Goal: Information Seeking & Learning: Learn about a topic

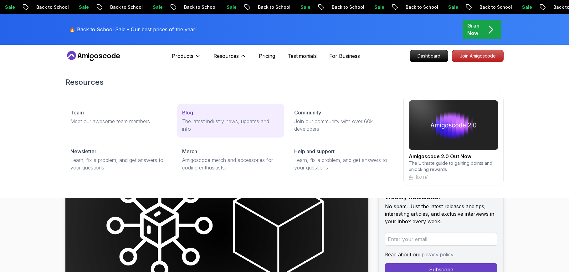
click at [200, 117] on link "Blog The latest industry news, updates and info" at bounding box center [230, 121] width 107 height 34
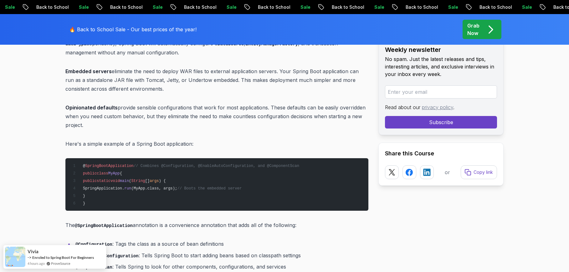
scroll to position [560, 0]
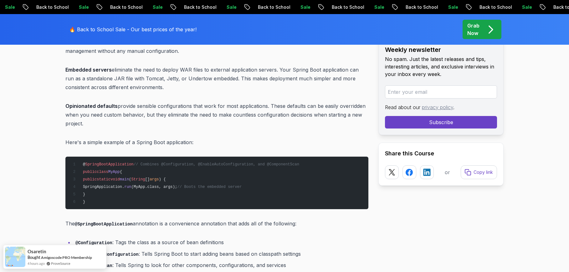
drag, startPoint x: 104, startPoint y: 113, endPoint x: 161, endPoint y: 119, distance: 56.6
click at [159, 119] on p "Opinionated defaults provide sensible configurations that work for most applica…" at bounding box center [216, 115] width 303 height 26
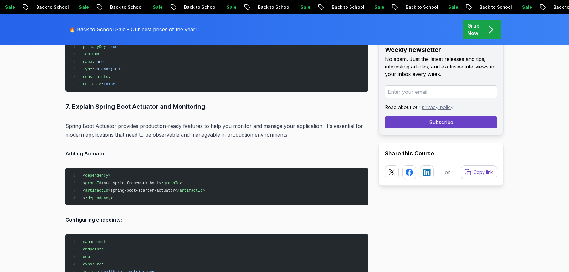
scroll to position [2613, 0]
